Goal: Book appointment/travel/reservation

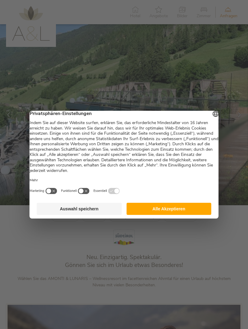
click at [240, 147] on div at bounding box center [124, 164] width 248 height 329
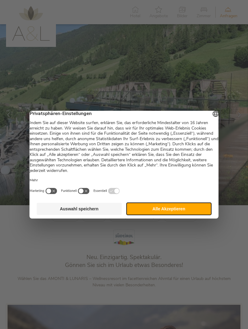
click at [195, 215] on button "Alle Akzeptieren" at bounding box center [169, 209] width 85 height 12
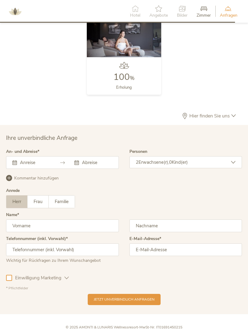
scroll to position [1463, 0]
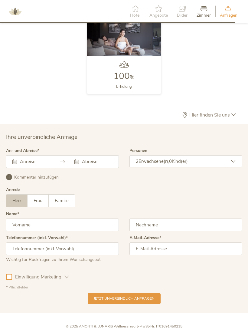
click at [228, 165] on div "2 Erwachsene(r), 0 Kind(er)" at bounding box center [186, 161] width 113 height 12
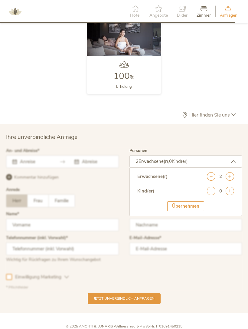
click at [229, 176] on icon at bounding box center [230, 176] width 8 height 8
click at [230, 176] on icon at bounding box center [230, 176] width 8 height 8
click at [231, 176] on icon at bounding box center [230, 176] width 8 height 8
click at [232, 175] on icon at bounding box center [230, 176] width 8 height 8
click at [193, 206] on div "Übernehmen" at bounding box center [185, 206] width 37 height 10
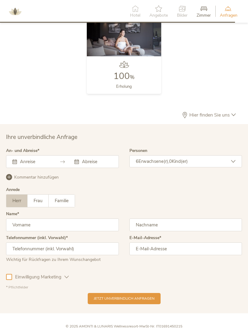
click at [34, 159] on input "text" at bounding box center [34, 162] width 32 height 6
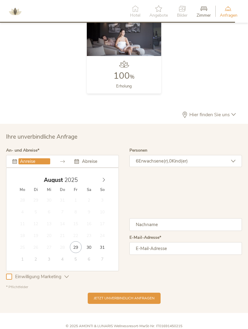
scroll to position [1466, 0]
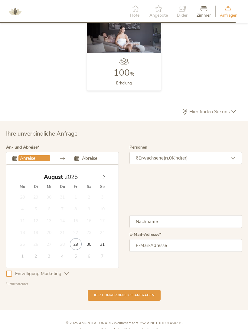
click at [103, 175] on icon at bounding box center [104, 177] width 4 height 4
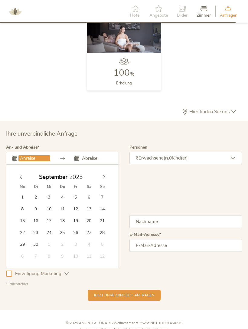
type input "08.09.2025"
type input "12.09.2025"
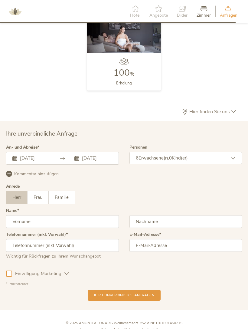
click at [66, 197] on span "Familie" at bounding box center [62, 197] width 14 height 6
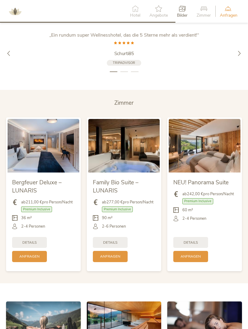
scroll to position [1089, 0]
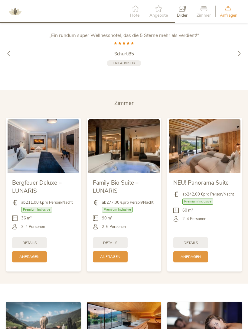
click at [206, 155] on img at bounding box center [205, 146] width 72 height 54
click at [205, 155] on img at bounding box center [205, 146] width 72 height 54
click at [189, 181] on span "NEU! Panorama Suite" at bounding box center [200, 183] width 55 height 8
click at [199, 183] on span "NEU! Panorama Suite" at bounding box center [200, 183] width 55 height 8
click at [225, 150] on img at bounding box center [205, 146] width 72 height 54
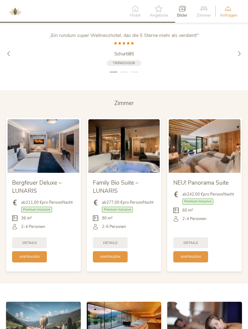
click at [207, 193] on span "ab 242,00 € pro Person/Nacht" at bounding box center [207, 194] width 51 height 5
click at [218, 151] on img at bounding box center [205, 146] width 72 height 54
click at [217, 147] on img at bounding box center [205, 146] width 72 height 54
click at [222, 143] on img at bounding box center [205, 146] width 72 height 54
click at [198, 241] on span "Details" at bounding box center [191, 242] width 14 height 5
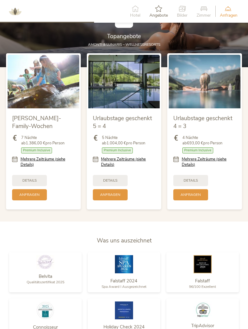
scroll to position [578, 0]
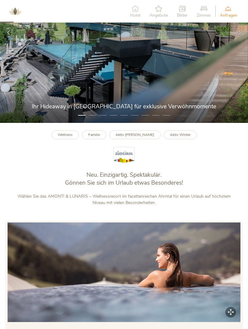
scroll to position [81, 0]
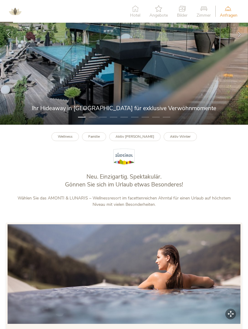
click at [100, 139] on b "Familie" at bounding box center [94, 136] width 12 height 5
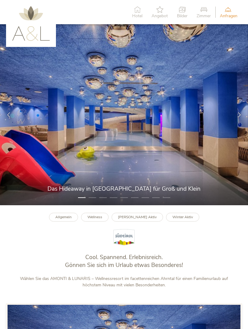
click at [12, 114] on div at bounding box center [8, 114] width 17 height 17
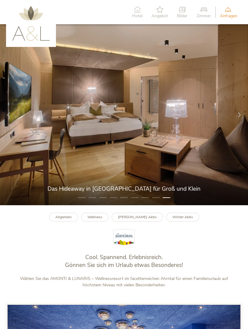
click at [10, 111] on div at bounding box center [8, 114] width 17 height 17
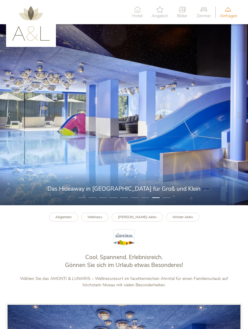
click at [13, 108] on img at bounding box center [124, 114] width 248 height 181
click at [12, 110] on div at bounding box center [8, 114] width 17 height 17
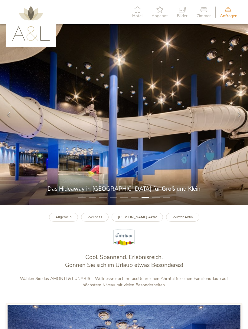
click at [11, 117] on icon at bounding box center [8, 114] width 5 height 5
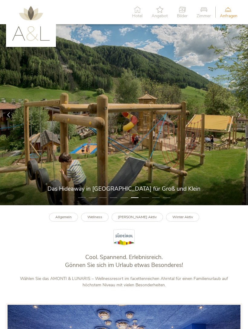
click at [12, 118] on div at bounding box center [8, 114] width 17 height 17
click at [11, 115] on icon at bounding box center [8, 114] width 5 height 5
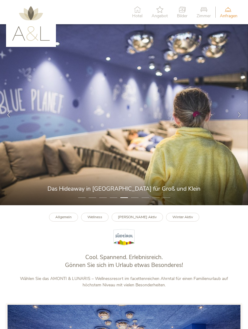
click at [14, 116] on div at bounding box center [8, 114] width 17 height 17
click at [14, 115] on div at bounding box center [8, 114] width 17 height 17
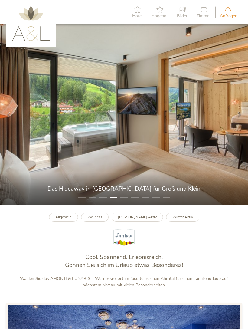
click at [12, 113] on div at bounding box center [8, 114] width 17 height 17
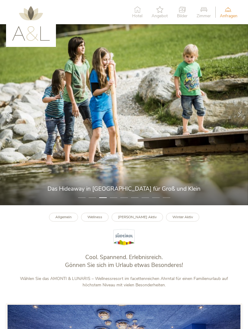
click at [11, 104] on img at bounding box center [124, 114] width 248 height 181
click at [11, 114] on div at bounding box center [8, 114] width 17 height 17
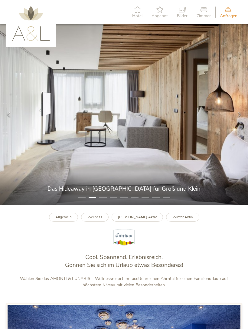
click at [14, 115] on div at bounding box center [8, 114] width 17 height 17
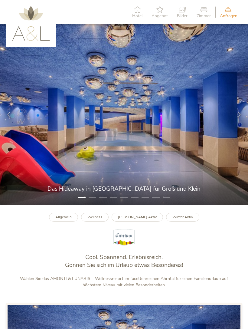
click at [14, 114] on div at bounding box center [8, 114] width 17 height 17
click at [11, 112] on div at bounding box center [8, 114] width 17 height 17
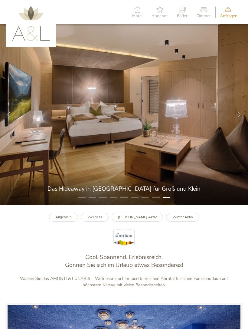
click at [10, 110] on div at bounding box center [8, 114] width 17 height 17
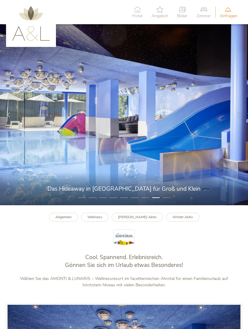
click at [9, 112] on div at bounding box center [8, 114] width 17 height 17
click at [10, 114] on icon at bounding box center [8, 114] width 5 height 5
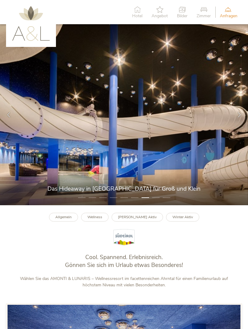
click at [11, 109] on div at bounding box center [8, 114] width 17 height 17
click at [11, 113] on icon at bounding box center [8, 114] width 5 height 5
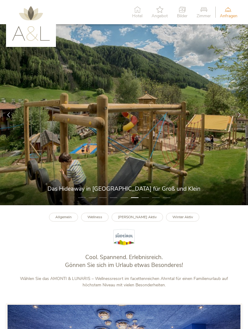
click at [11, 110] on div at bounding box center [8, 114] width 17 height 17
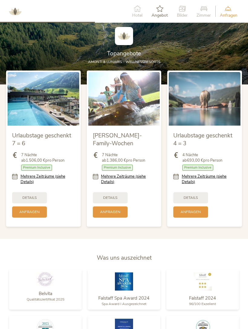
scroll to position [550, 0]
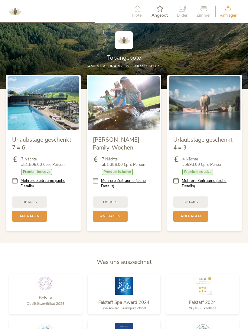
click at [32, 101] on img at bounding box center [44, 103] width 72 height 54
click at [37, 113] on img at bounding box center [44, 103] width 72 height 54
click at [26, 201] on span "Details" at bounding box center [29, 201] width 14 height 5
